Goal: Task Accomplishment & Management: Complete application form

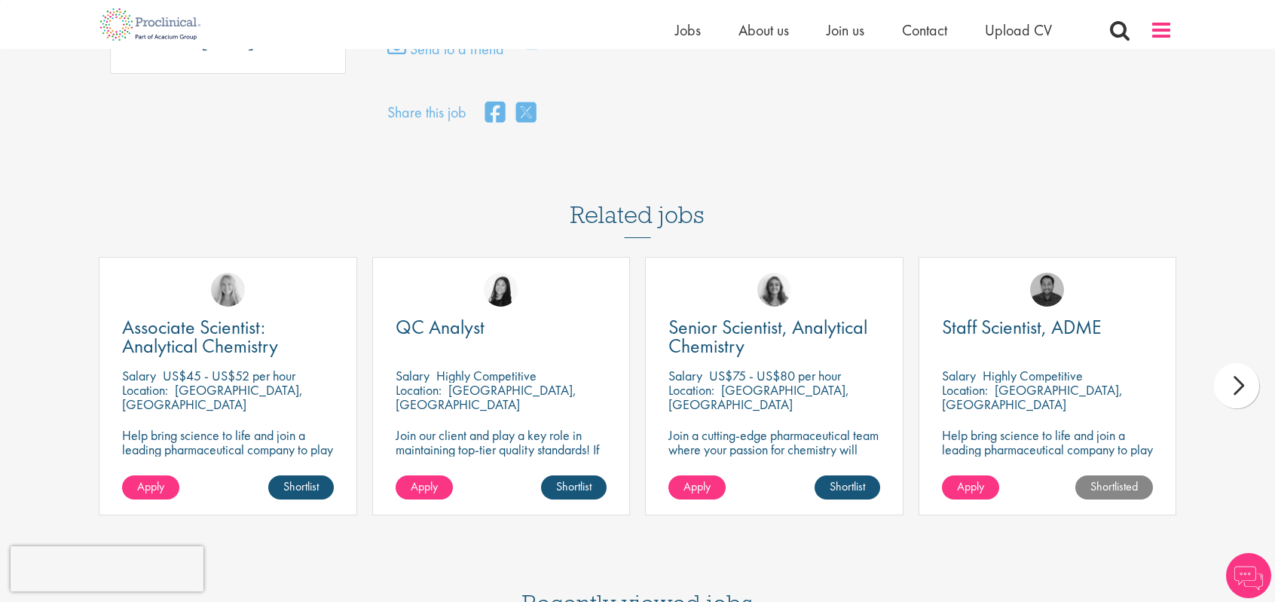
click at [1169, 30] on span at bounding box center [1161, 30] width 23 height 23
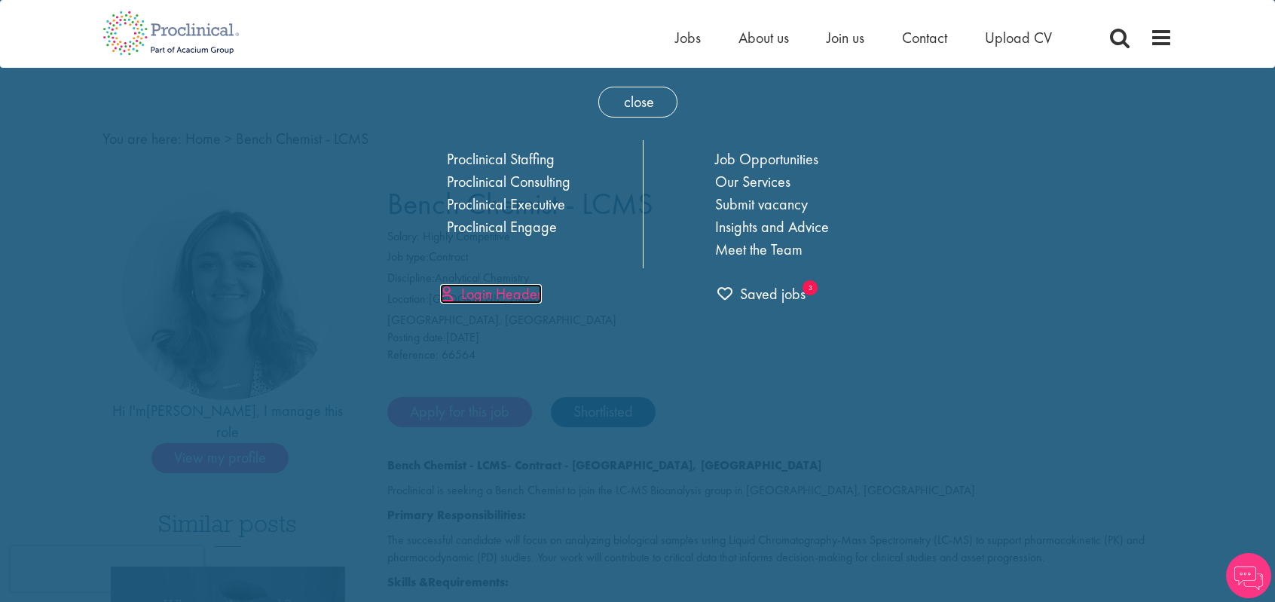
click at [498, 290] on link "Login Header" at bounding box center [491, 294] width 102 height 20
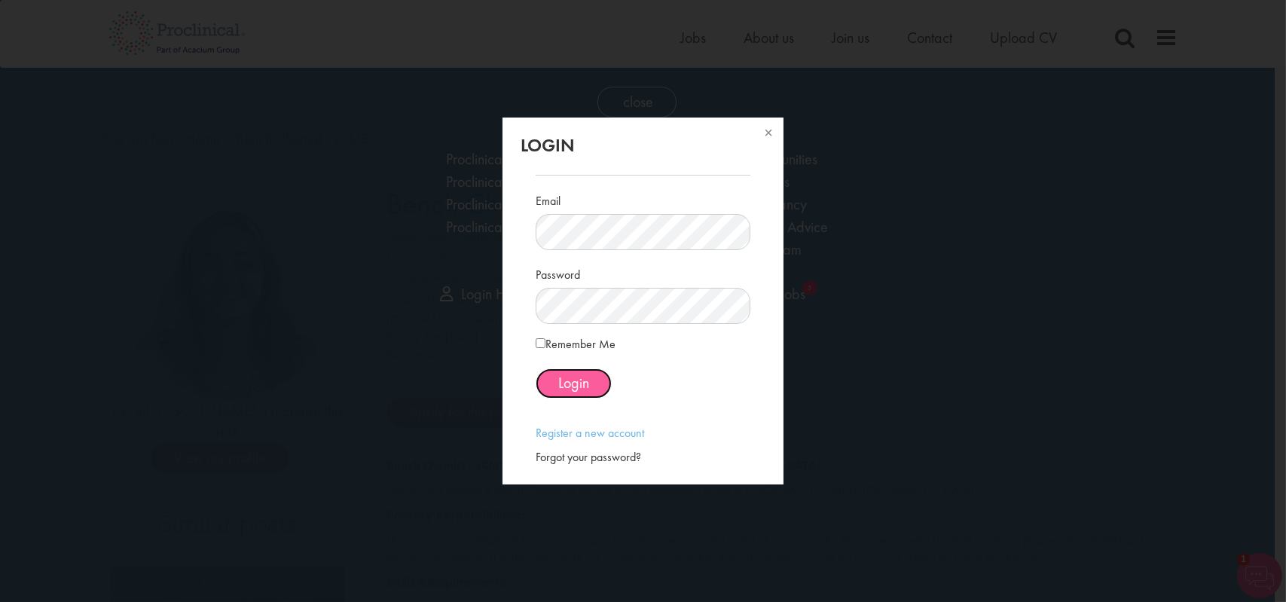
click at [570, 389] on span "Login" at bounding box center [573, 383] width 31 height 20
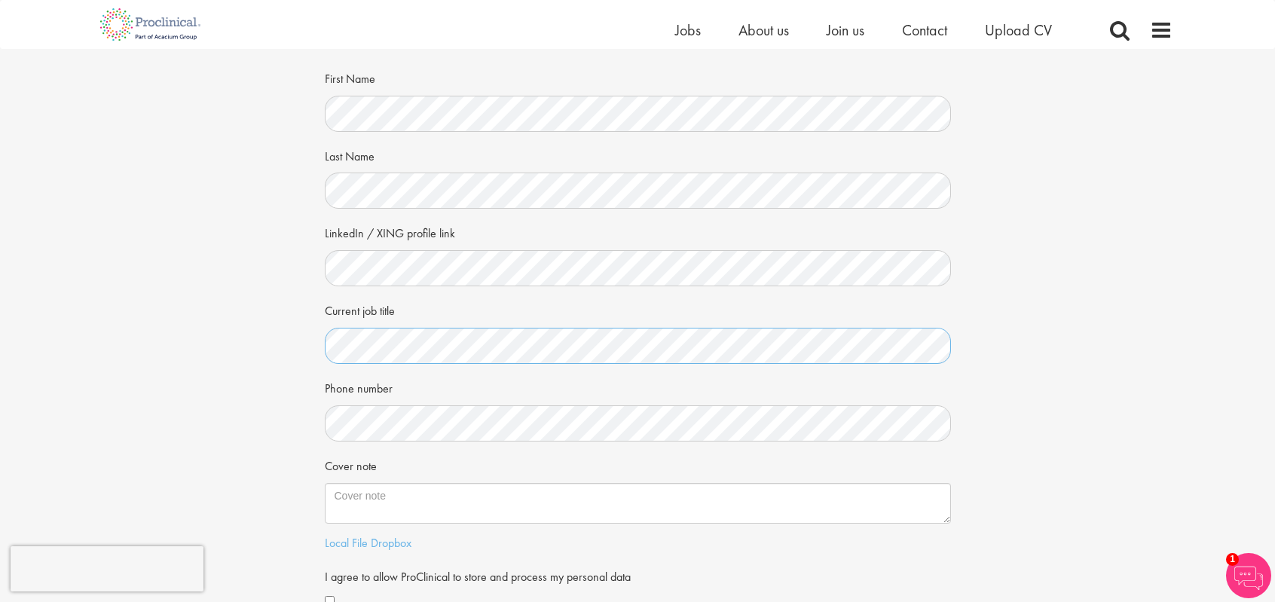
scroll to position [72, 0]
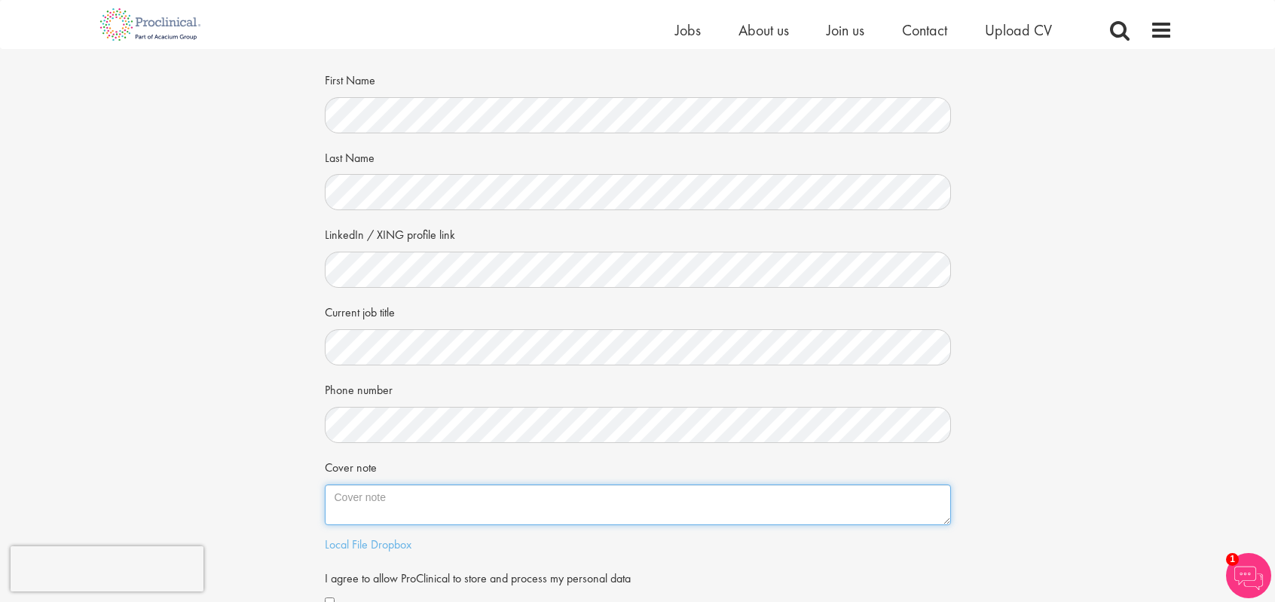
click at [638, 497] on textarea "Cover note" at bounding box center [638, 505] width 626 height 41
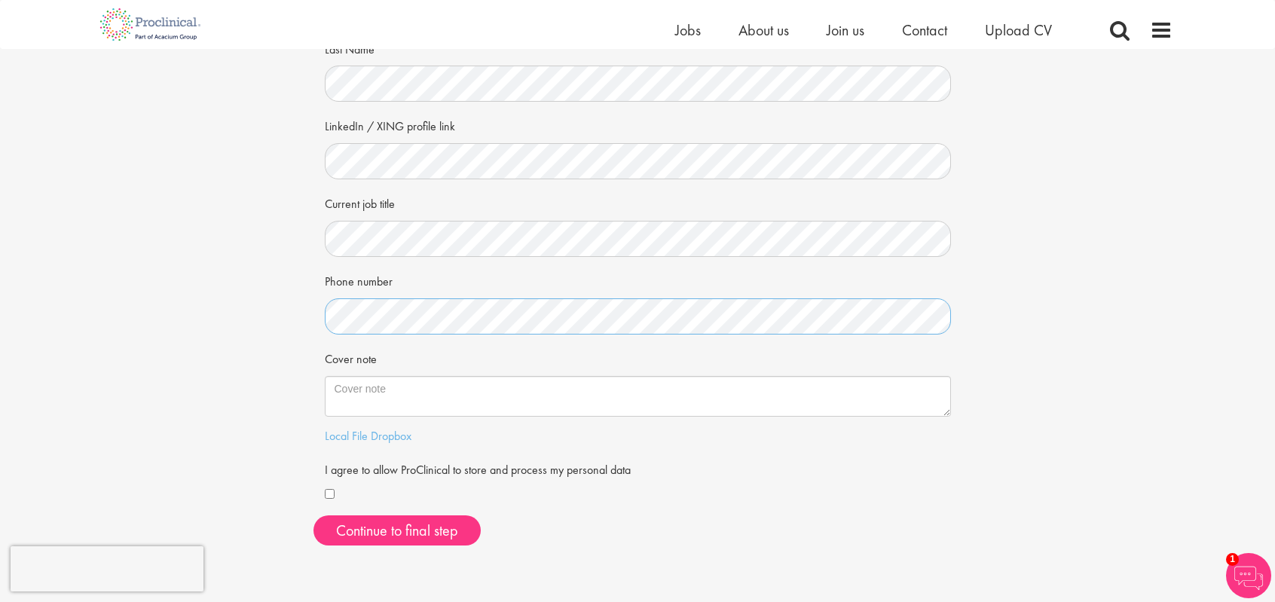
scroll to position [181, 0]
